Goal: Transaction & Acquisition: Purchase product/service

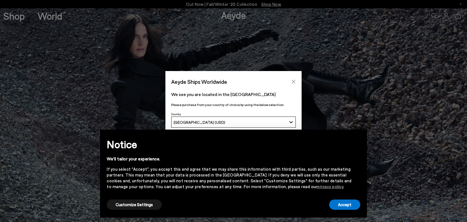
click at [292, 80] on icon "Close" at bounding box center [293, 82] width 4 height 4
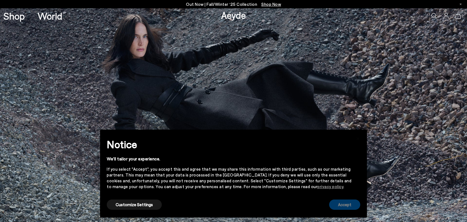
click at [353, 208] on button "Accept" at bounding box center [344, 205] width 31 height 10
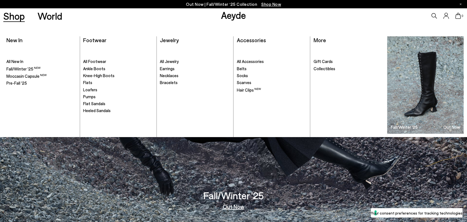
click at [19, 17] on link "Shop" at bounding box center [13, 16] width 21 height 10
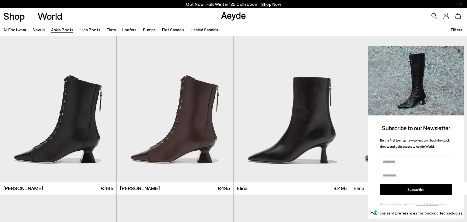
click at [460, 51] on icon at bounding box center [458, 51] width 7 height 7
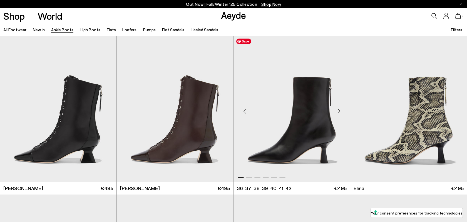
scroll to position [158, 0]
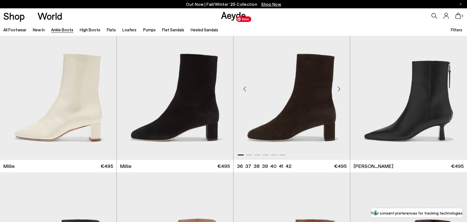
scroll to position [1420, 0]
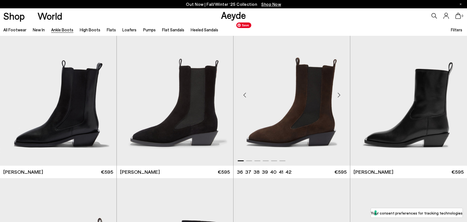
scroll to position [1926, 0]
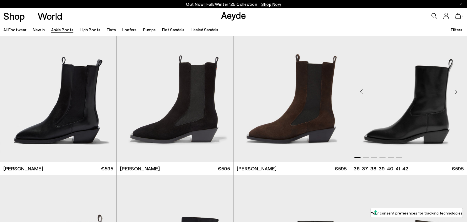
click at [456, 90] on div "Next slide" at bounding box center [456, 91] width 17 height 17
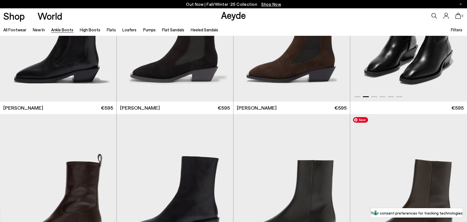
scroll to position [2111, 0]
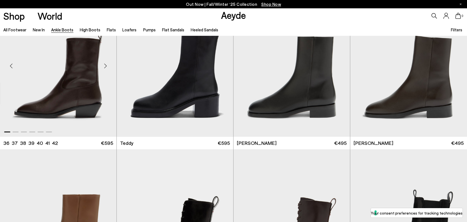
click at [82, 93] on img "1 / 6" at bounding box center [58, 64] width 116 height 147
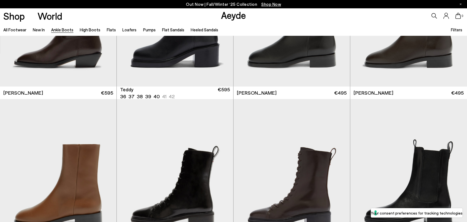
scroll to position [2104, 0]
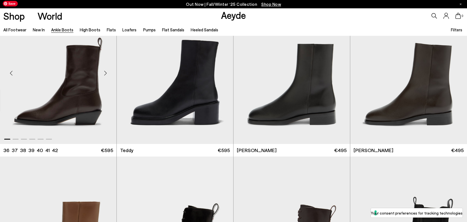
click at [82, 92] on img "1 / 6" at bounding box center [58, 71] width 116 height 147
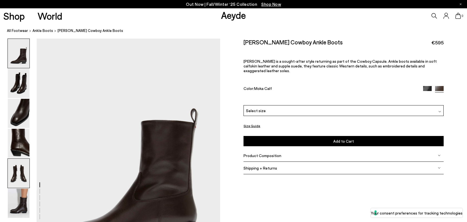
click at [19, 177] on img at bounding box center [19, 173] width 22 height 29
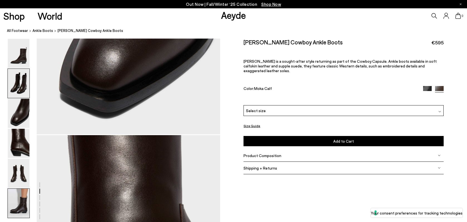
click at [19, 200] on img at bounding box center [19, 203] width 22 height 29
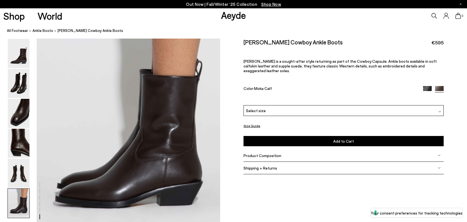
scroll to position [1267, 0]
click at [21, 176] on img at bounding box center [19, 173] width 22 height 29
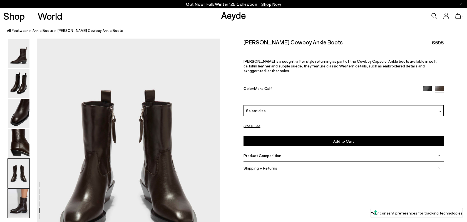
click at [23, 197] on img at bounding box center [19, 203] width 22 height 29
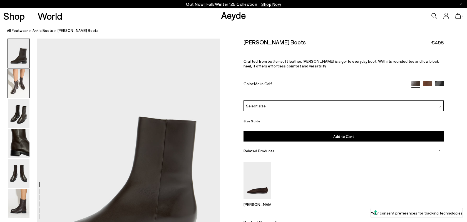
click at [20, 87] on img at bounding box center [19, 83] width 22 height 29
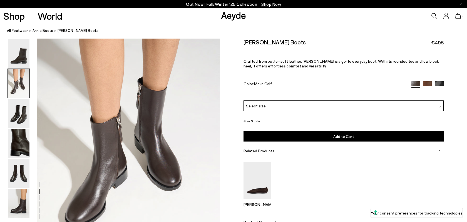
click at [20, 87] on img at bounding box center [19, 83] width 22 height 29
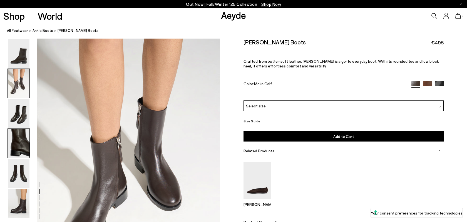
scroll to position [246, 0]
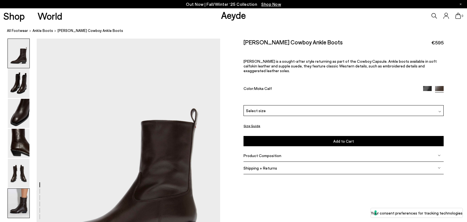
click at [18, 200] on img at bounding box center [19, 203] width 22 height 29
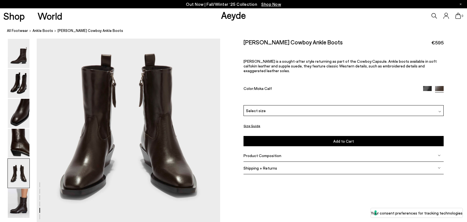
scroll to position [1017, 0]
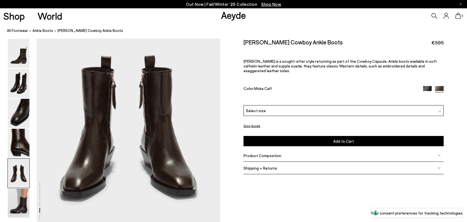
click at [326, 105] on div "Select size" at bounding box center [344, 110] width 200 height 11
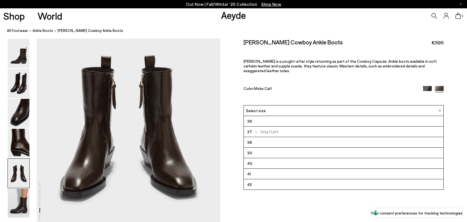
click at [315, 130] on li "37 - Only 1 Left" at bounding box center [344, 132] width 200 height 11
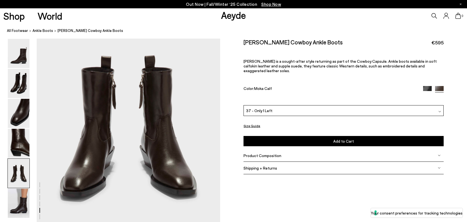
click at [256, 123] on button "Size Guide" at bounding box center [252, 126] width 17 height 7
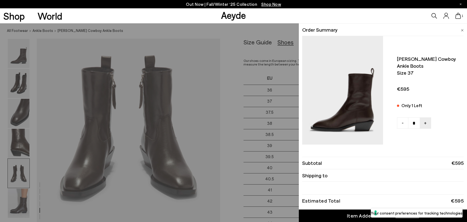
click at [463, 29] on img at bounding box center [462, 30] width 3 height 3
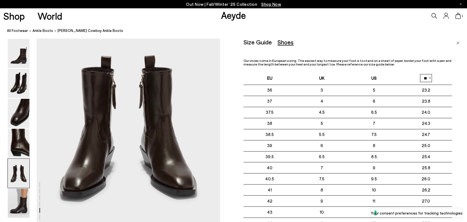
click at [459, 43] on img "Close" at bounding box center [457, 43] width 3 height 3
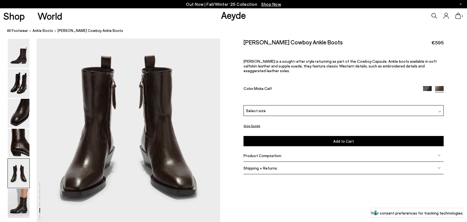
click at [284, 106] on div "Select size" at bounding box center [344, 110] width 200 height 11
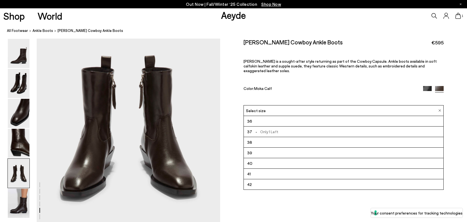
click at [291, 89] on div "[PERSON_NAME] Cowboy Ankle Boots €595 [PERSON_NAME] is a sought-after style ret…" at bounding box center [344, 72] width 200 height 67
